Goal: Task Accomplishment & Management: Manage account settings

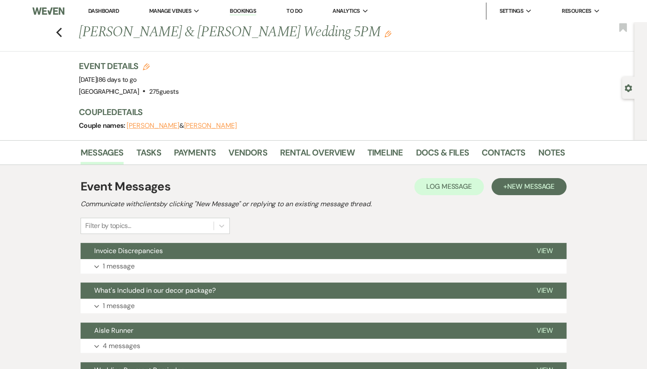
click at [102, 12] on link "Dashboard" at bounding box center [103, 10] width 31 height 7
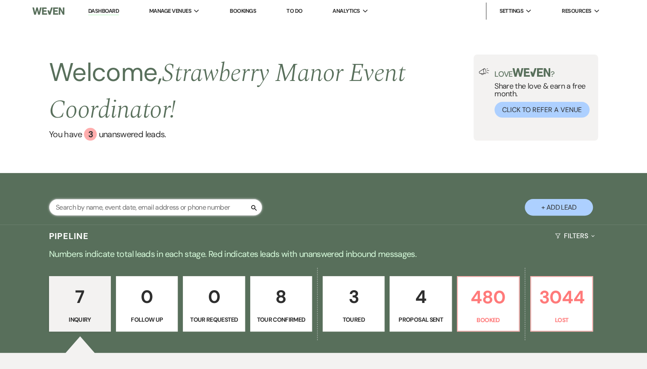
click at [128, 206] on input "text" at bounding box center [155, 207] width 213 height 17
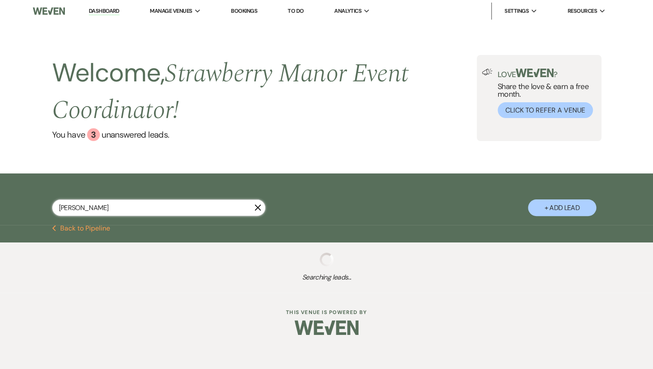
type input "[PERSON_NAME]"
select select "8"
select select "5"
select select "8"
select select "5"
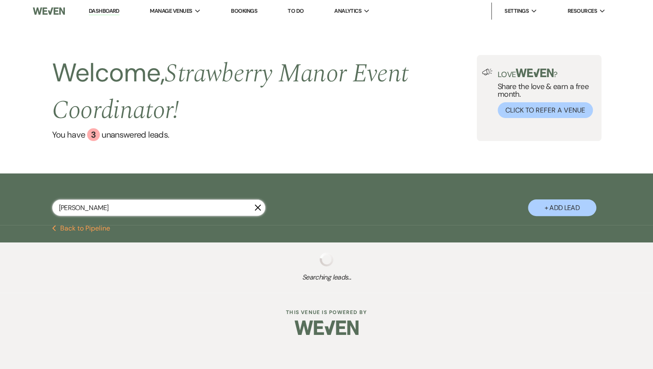
select select "8"
select select "4"
select select "8"
select select "5"
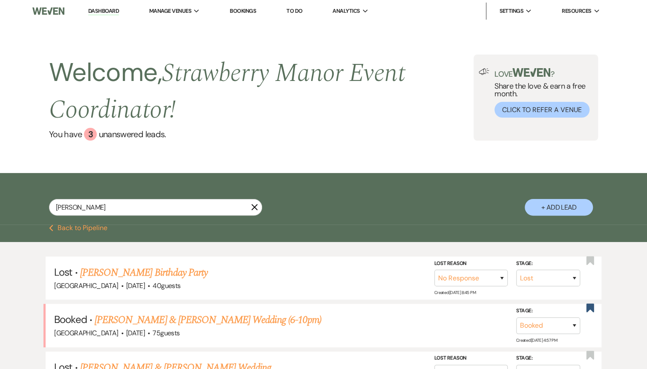
click at [164, 318] on link "[PERSON_NAME] & [PERSON_NAME] Wedding (6-10pm)" at bounding box center [208, 320] width 227 height 15
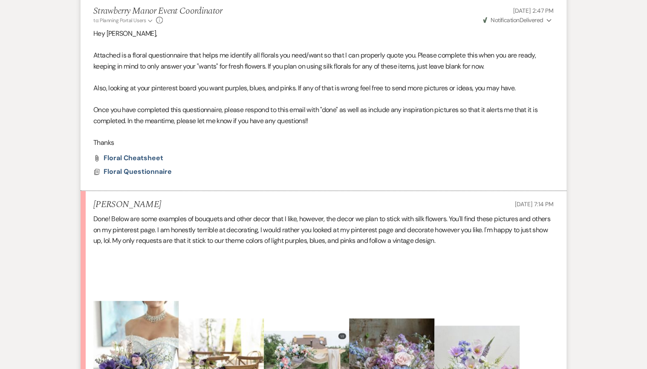
scroll to position [351, 0]
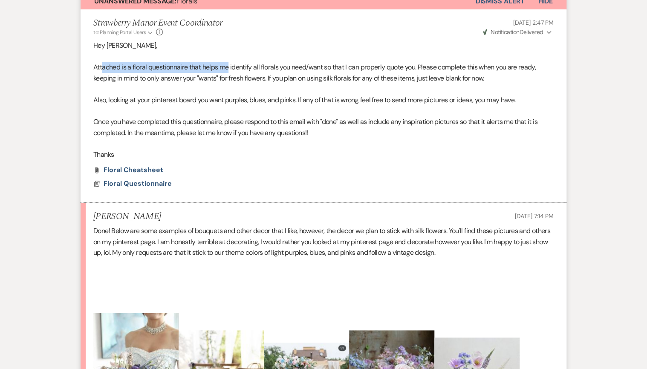
drag, startPoint x: 102, startPoint y: 68, endPoint x: 229, endPoint y: 70, distance: 126.7
click at [229, 70] on p "Attached is a floral questionnaire that helps me identify all florals you need/…" at bounding box center [323, 73] width 461 height 22
click at [113, 84] on p at bounding box center [323, 89] width 461 height 11
drag, startPoint x: 229, startPoint y: 88, endPoint x: 357, endPoint y: 105, distance: 129.9
click at [357, 105] on div "Hey [PERSON_NAME], Attached is a floral questionnaire that helps me identify al…" at bounding box center [323, 100] width 461 height 120
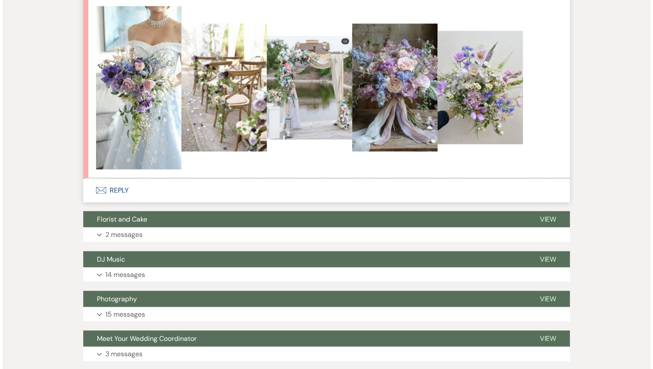
scroll to position [419, 0]
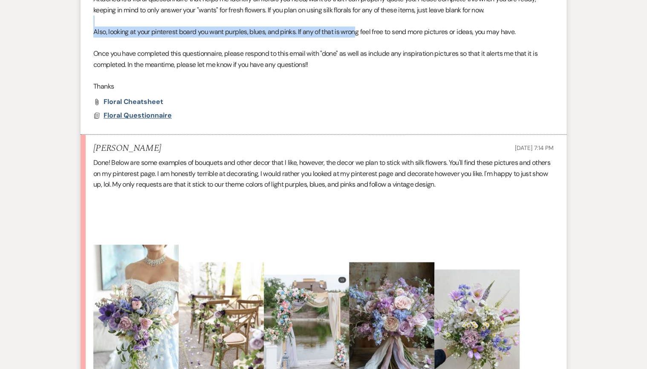
click at [146, 115] on span "Floral Questionnaire" at bounding box center [138, 115] width 68 height 9
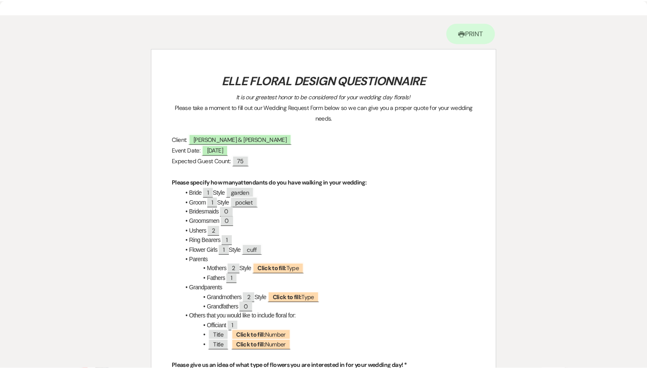
scroll to position [0, 0]
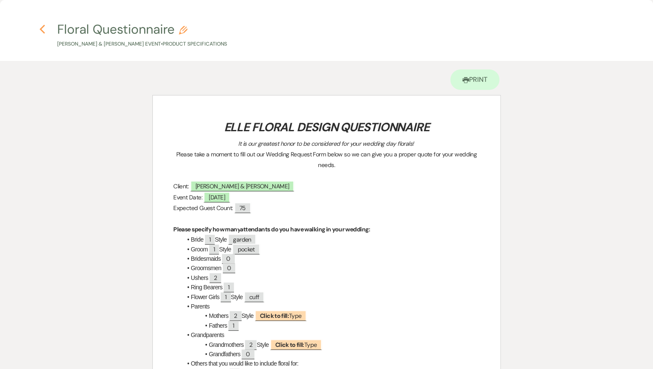
click at [39, 25] on icon "Previous" at bounding box center [42, 29] width 6 height 10
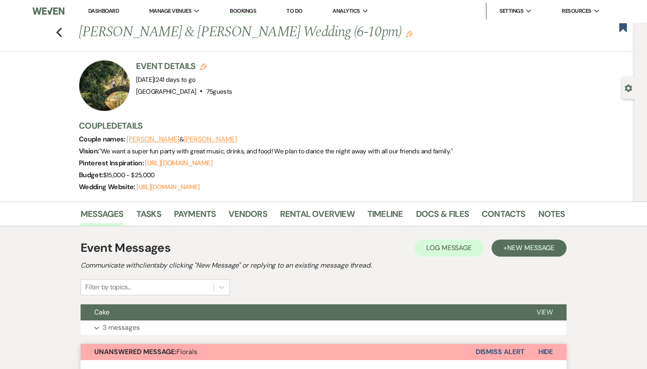
click at [101, 16] on li "Dashboard" at bounding box center [103, 11] width 39 height 17
click at [99, 9] on link "Dashboard" at bounding box center [103, 10] width 31 height 7
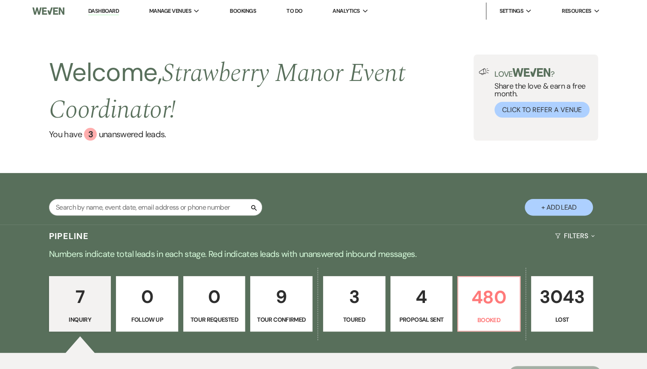
click at [424, 301] on p "4" at bounding box center [421, 297] width 51 height 29
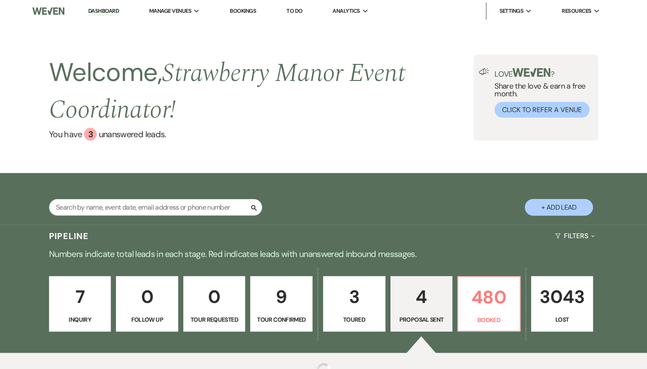
select select "6"
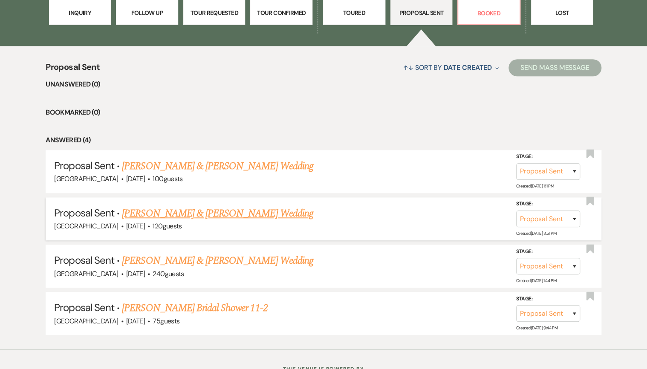
scroll to position [341, 0]
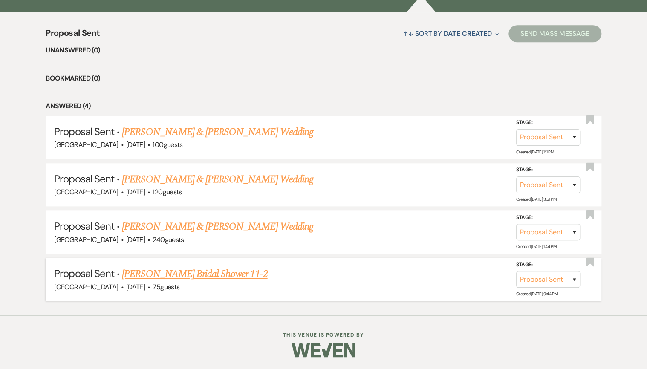
click at [173, 276] on link "[PERSON_NAME] Bridal Shower 11-2" at bounding box center [194, 274] width 145 height 15
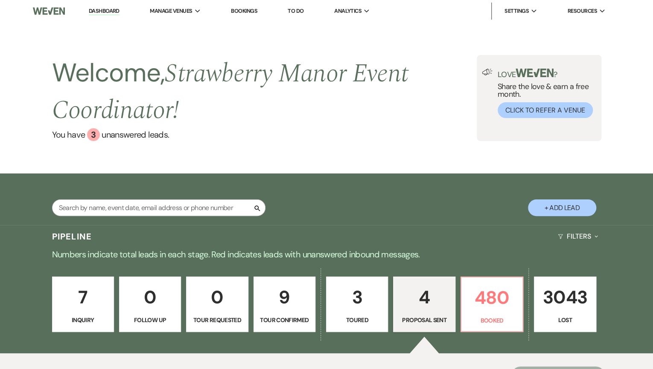
select select "6"
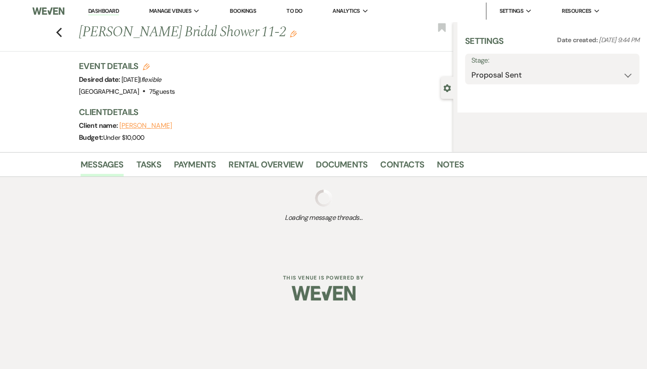
select select "5"
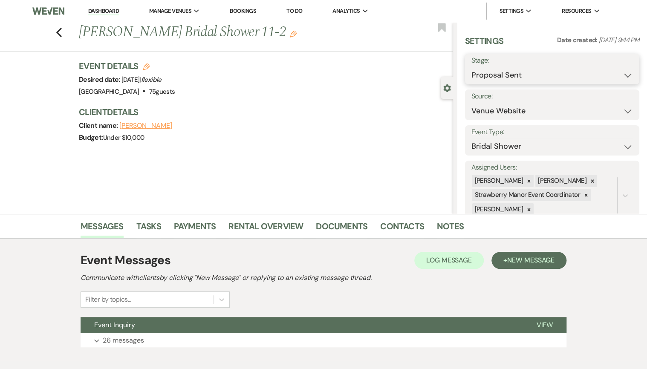
click at [520, 78] on select "Inquiry Follow Up Tour Requested Tour Confirmed Toured Proposal Sent Booked Lost" at bounding box center [553, 75] width 162 height 17
select select "7"
click at [472, 67] on select "Inquiry Follow Up Tour Requested Tour Confirmed Toured Proposal Sent Booked Lost" at bounding box center [553, 75] width 162 height 17
click at [611, 70] on button "Save" at bounding box center [622, 69] width 36 height 17
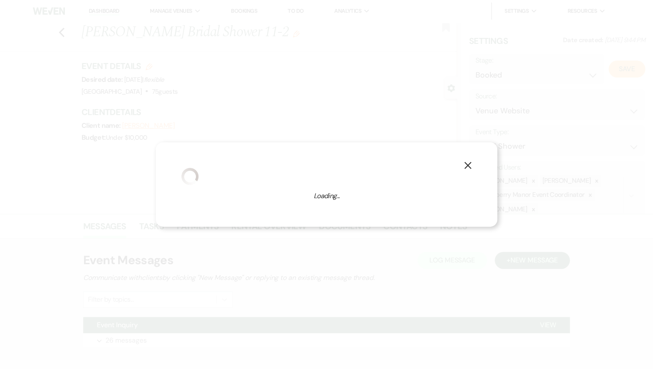
select select "5"
select select "597"
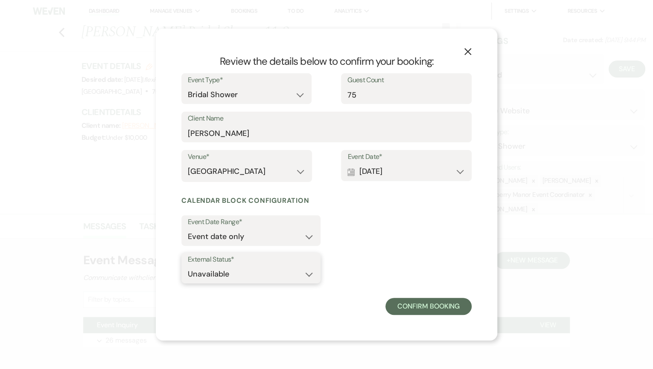
click at [279, 276] on select "Available Unavailable" at bounding box center [251, 274] width 126 height 17
select select "true"
click at [188, 266] on select "Available Unavailable" at bounding box center [251, 274] width 126 height 17
click at [413, 302] on button "Confirm Booking" at bounding box center [428, 306] width 86 height 17
